Goal: Information Seeking & Learning: Learn about a topic

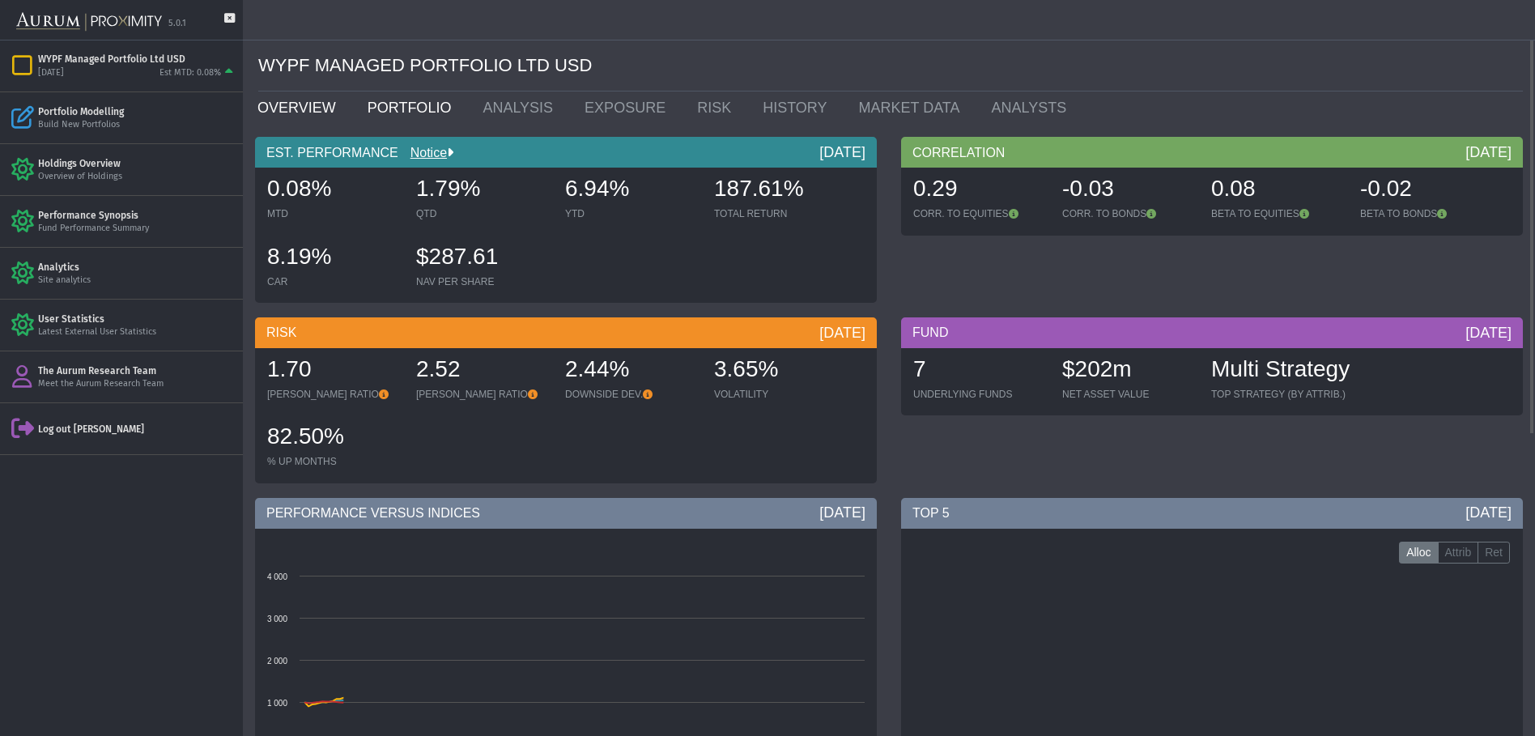
click at [390, 104] on link "PORTFOLIO" at bounding box center [413, 107] width 116 height 32
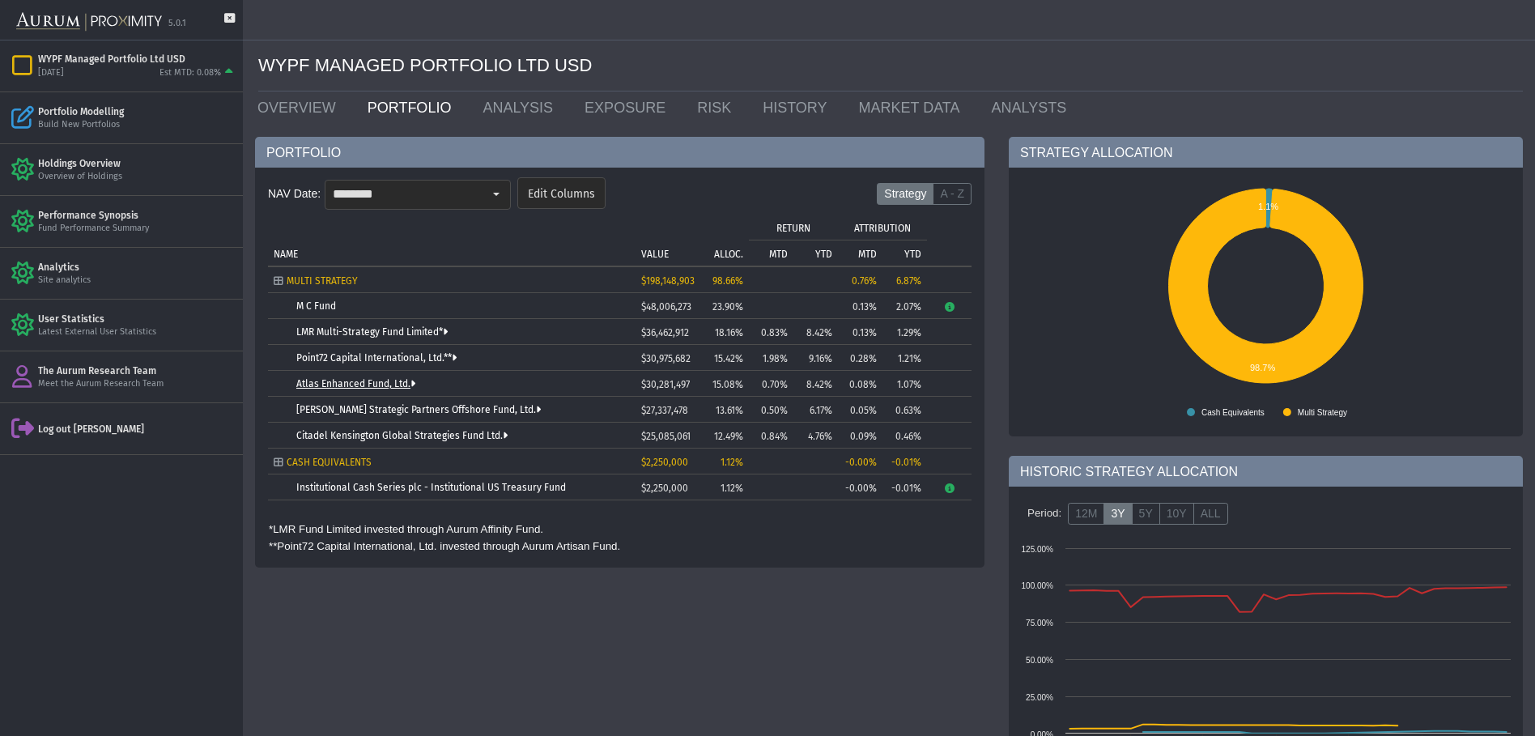
click at [346, 384] on link "Atlas Enhanced Fund, Ltd." at bounding box center [355, 383] width 119 height 11
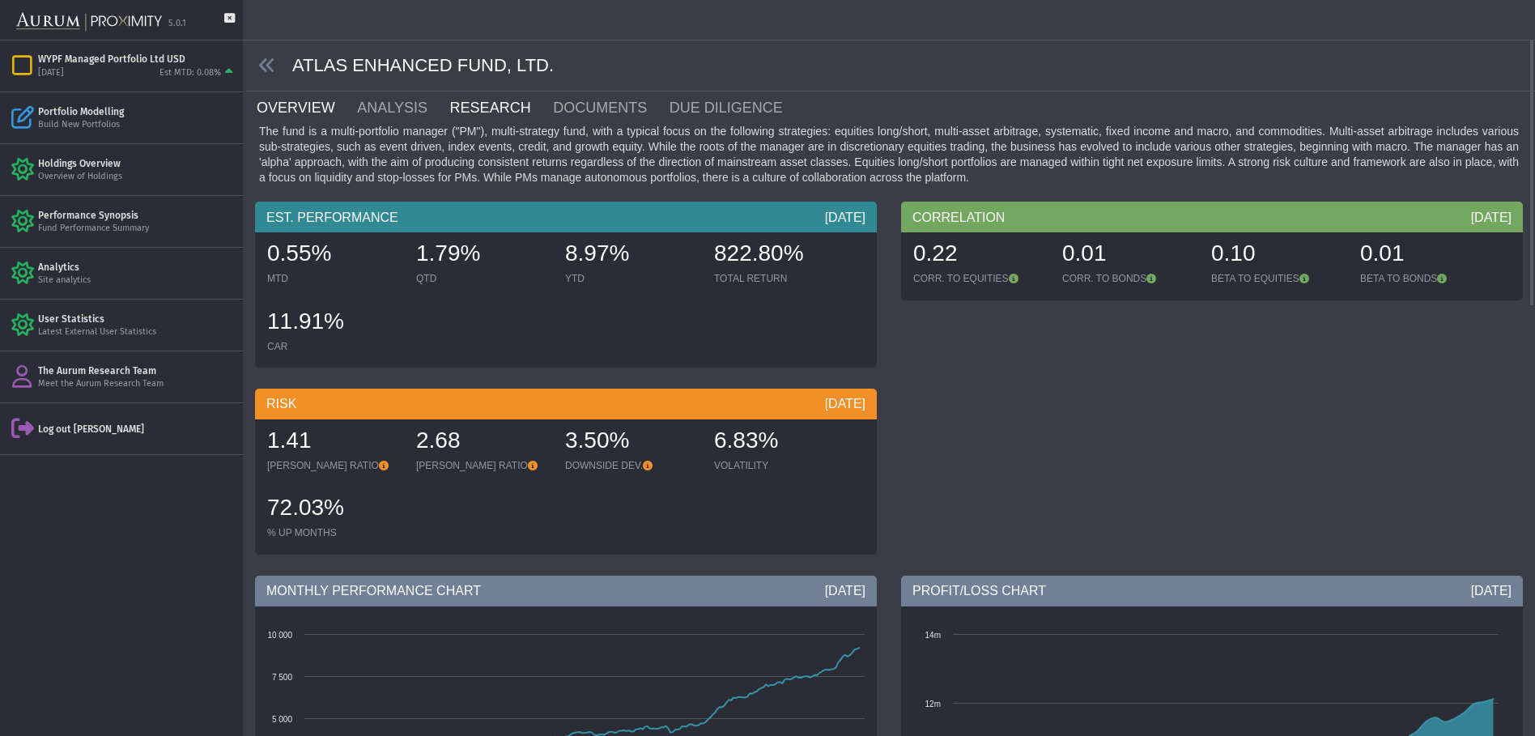
click at [475, 103] on link "RESEARCH" at bounding box center [500, 107] width 104 height 32
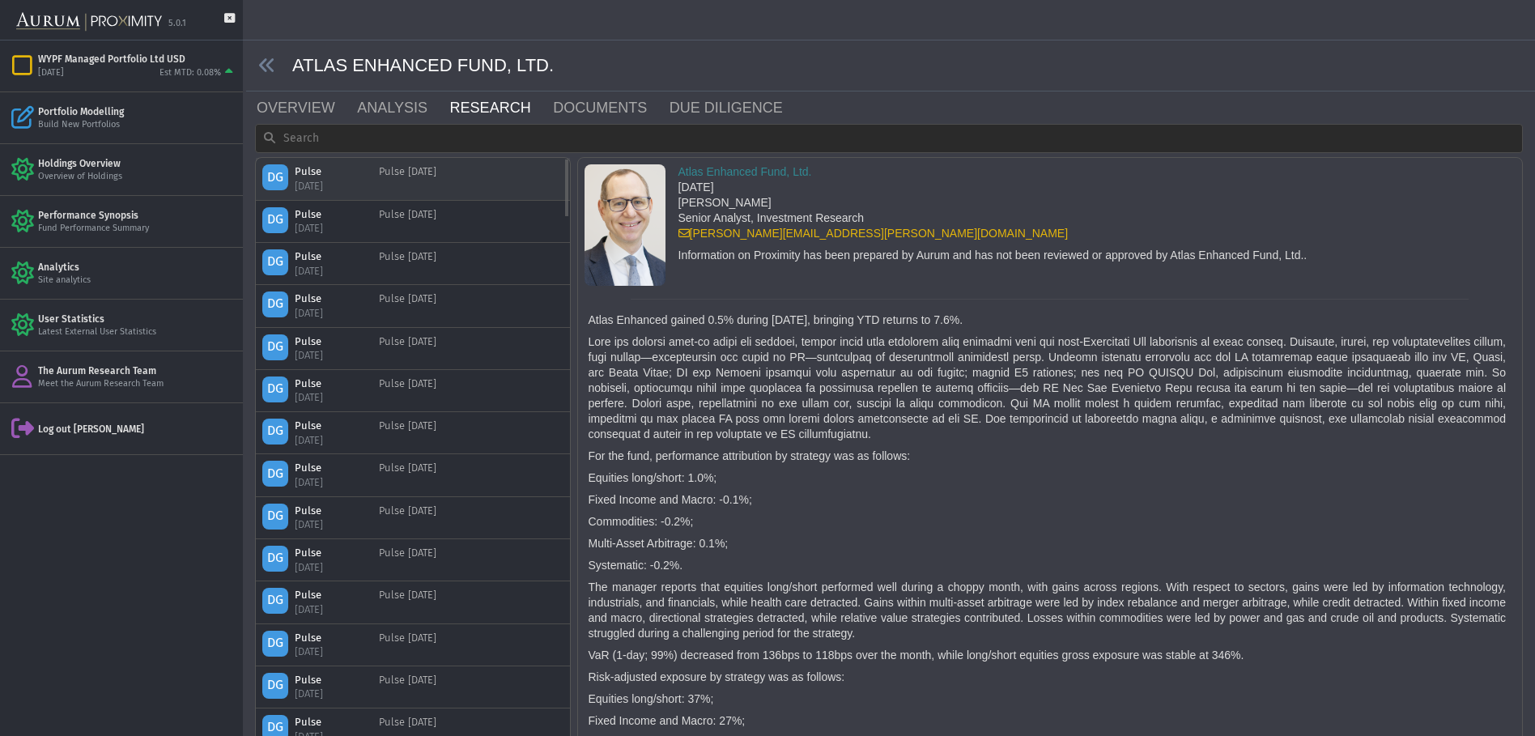
click at [491, 177] on div "DG Pulse [DATE] Pulse [DATE]" at bounding box center [412, 178] width 301 height 28
click at [266, 70] on icon at bounding box center [267, 66] width 18 height 18
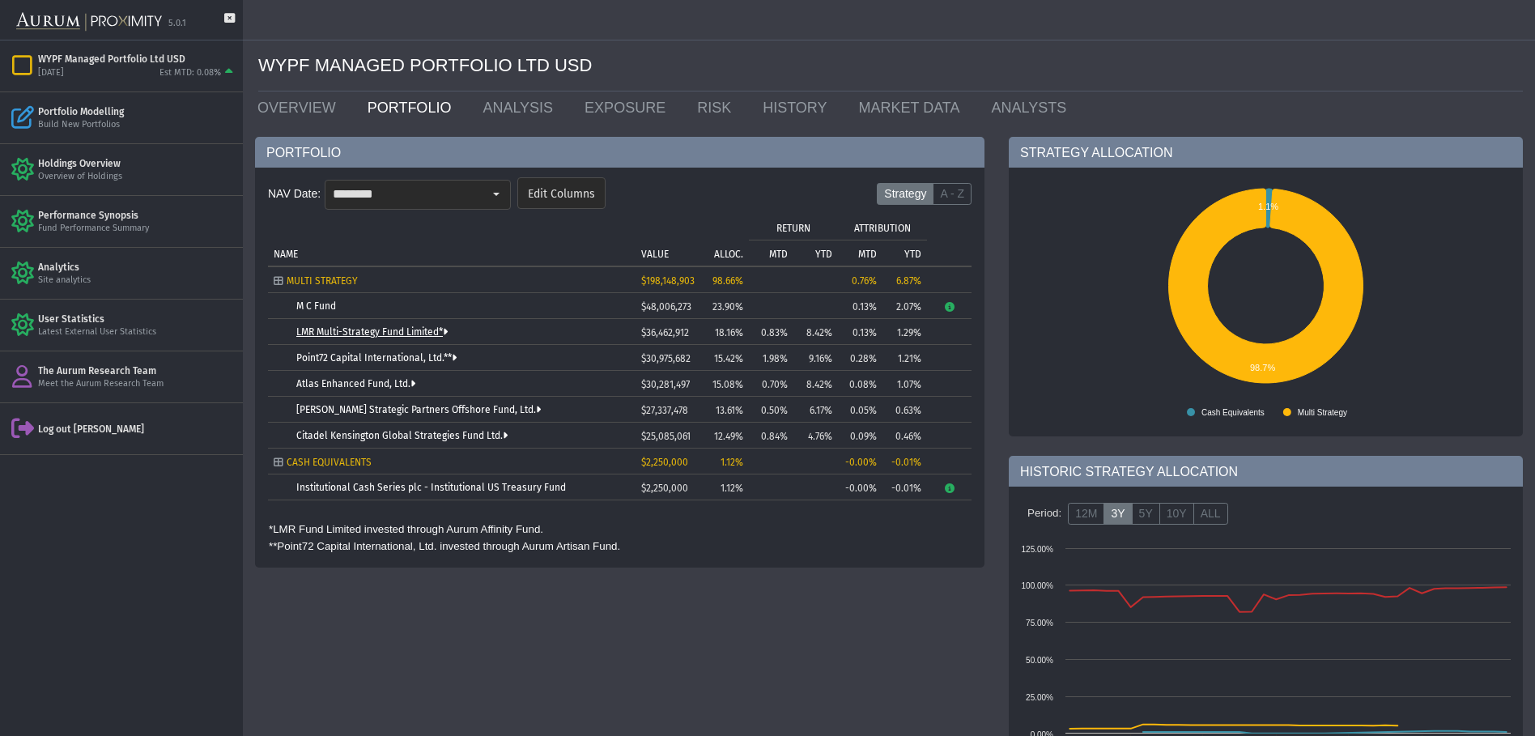
drag, startPoint x: 377, startPoint y: 321, endPoint x: 378, endPoint y: 329, distance: 8.9
click at [377, 323] on td "LMR Multi-Strategy Fund Limited*" at bounding box center [451, 332] width 367 height 26
click at [380, 329] on link "LMR Multi-Strategy Fund Limited*" at bounding box center [371, 331] width 151 height 11
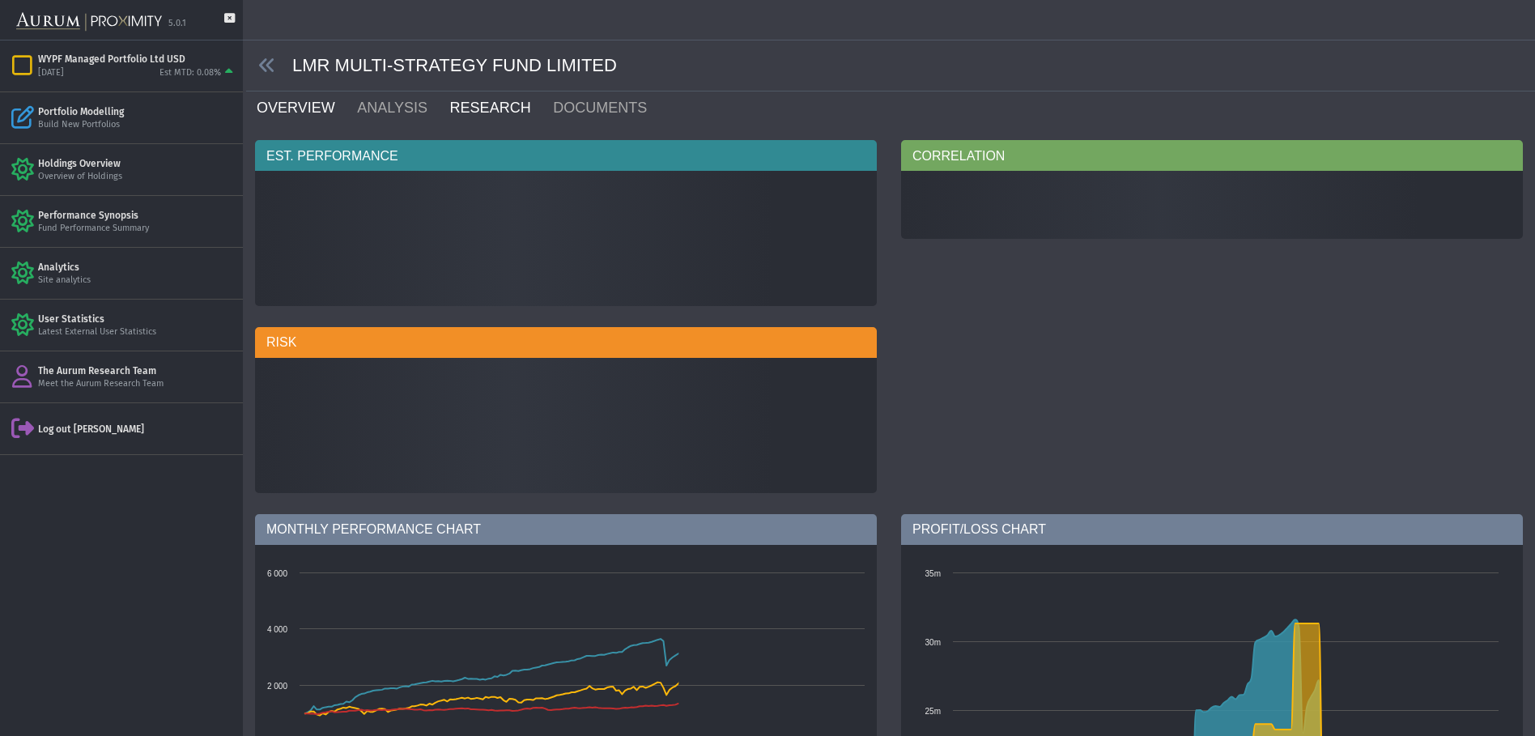
click at [456, 101] on link "RESEARCH" at bounding box center [500, 107] width 104 height 32
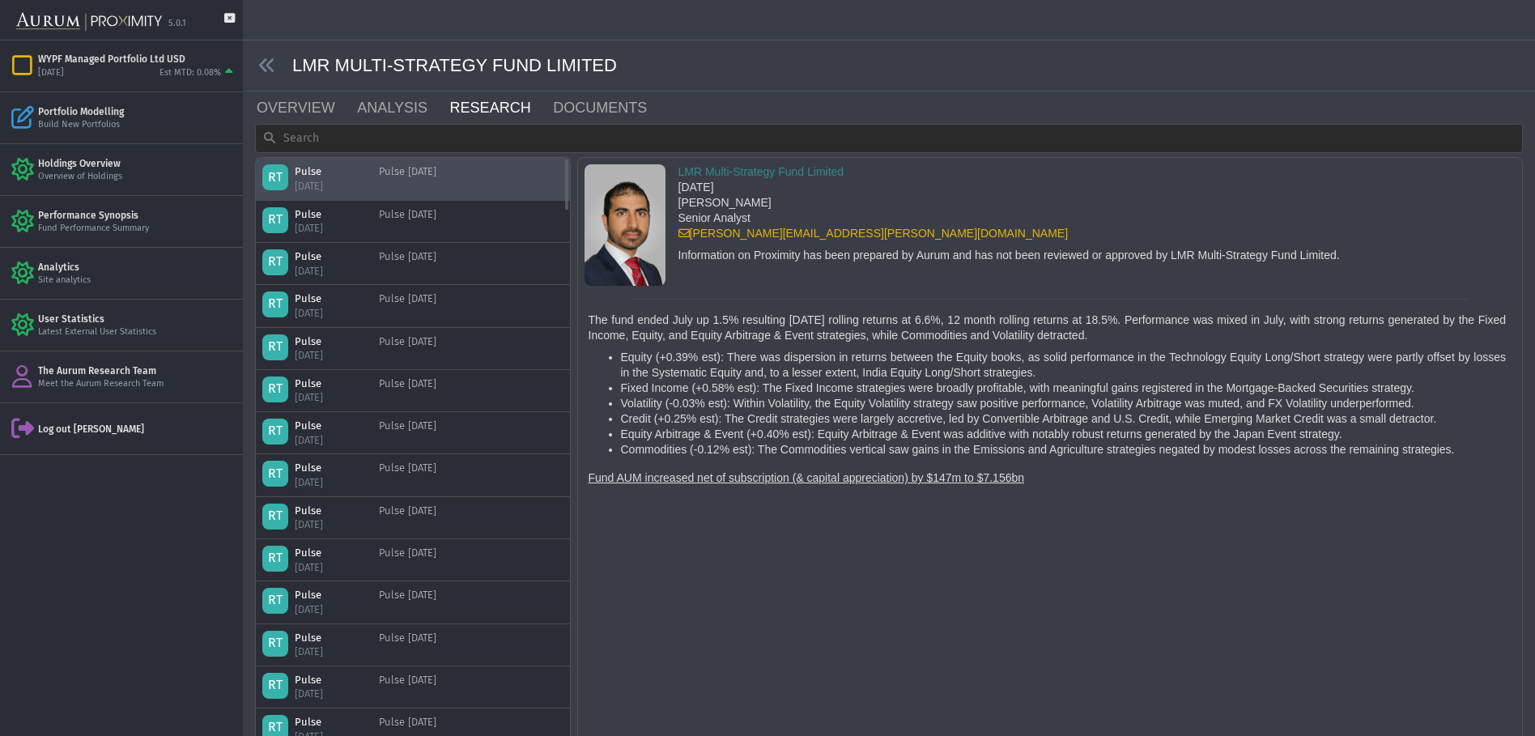
click at [480, 180] on div "RT Pulse [DATE] Pulse [DATE]" at bounding box center [412, 178] width 301 height 28
click at [272, 65] on icon at bounding box center [267, 66] width 18 height 18
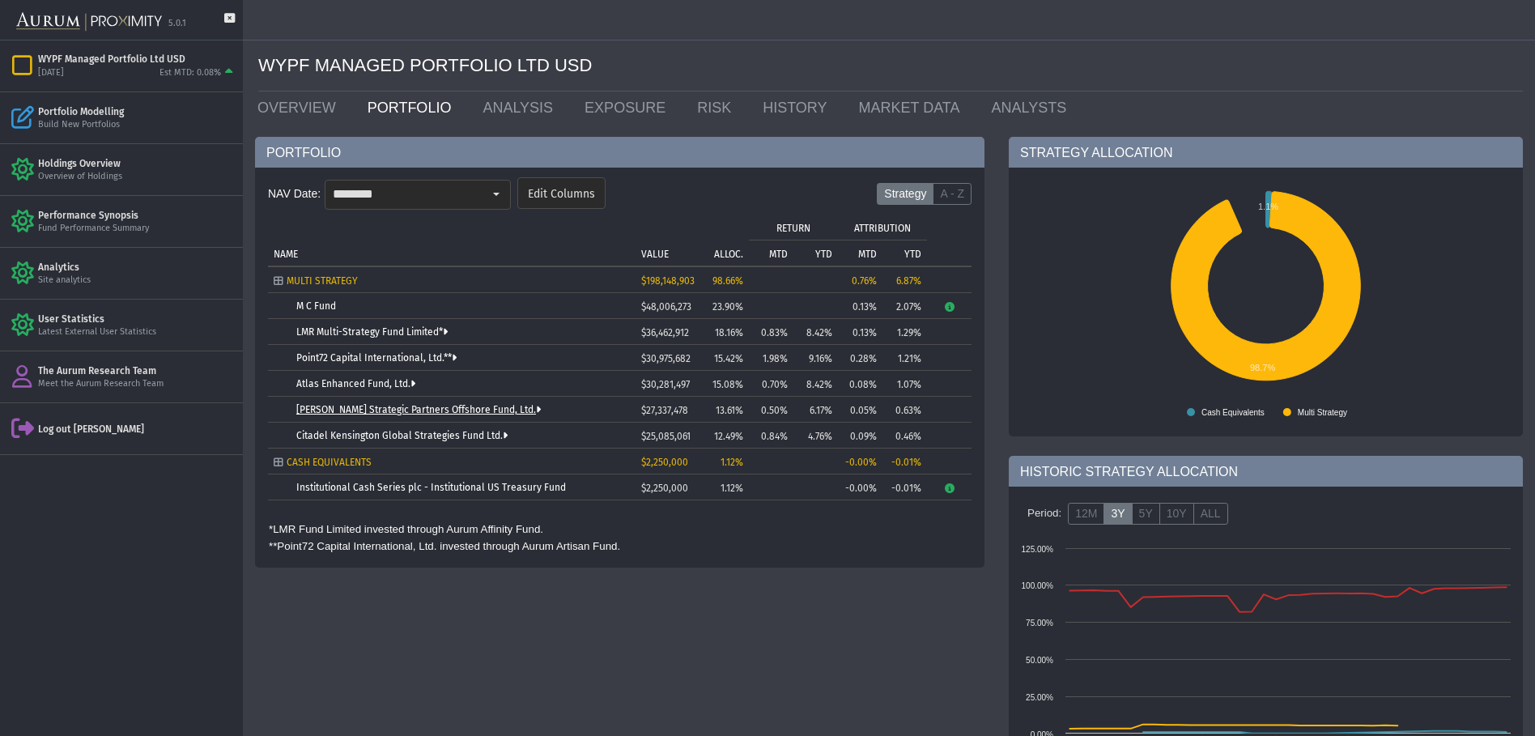
click at [393, 410] on link "[PERSON_NAME] Strategic Partners Offshore Fund, Ltd." at bounding box center [418, 409] width 244 height 11
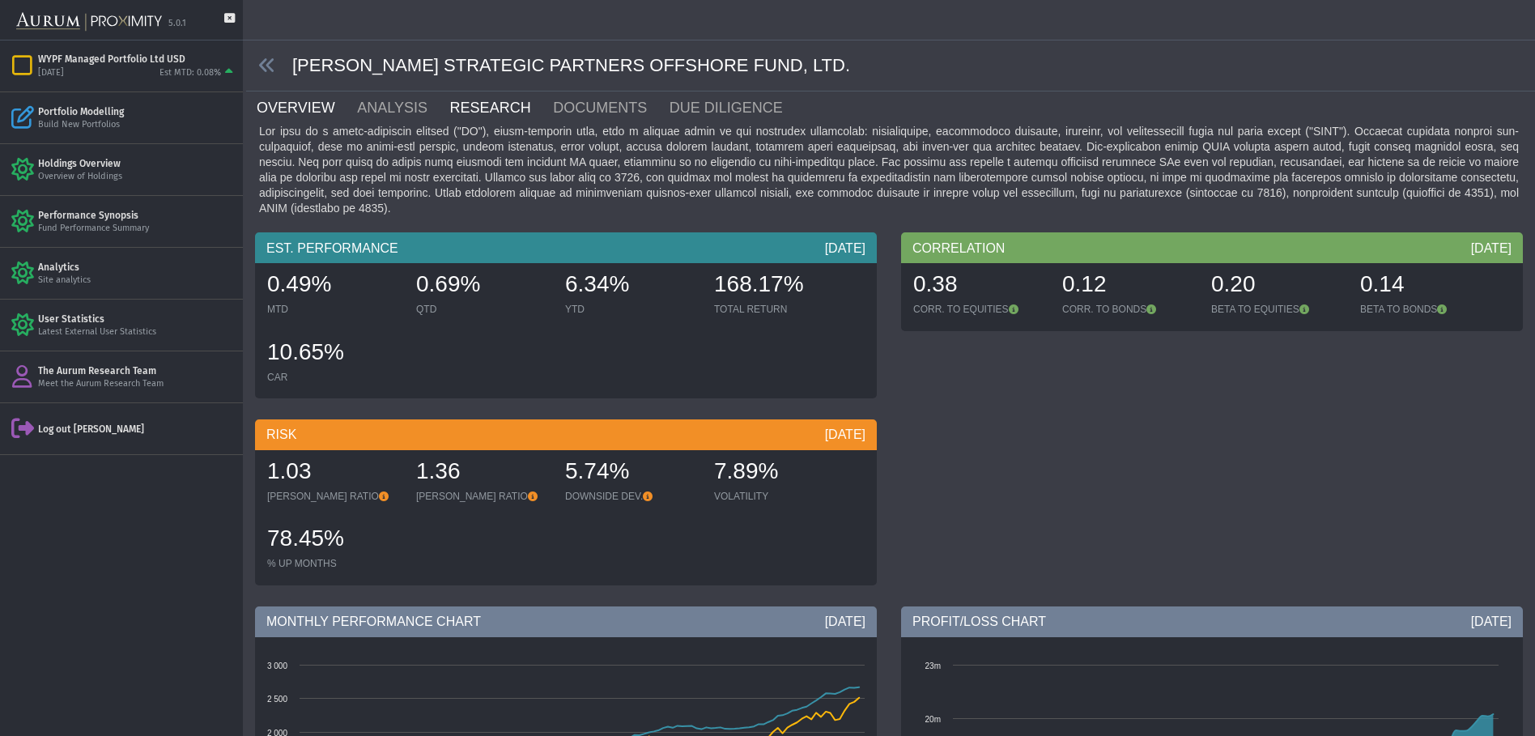
click at [469, 106] on link "RESEARCH" at bounding box center [500, 107] width 104 height 32
